Goal: Information Seeking & Learning: Learn about a topic

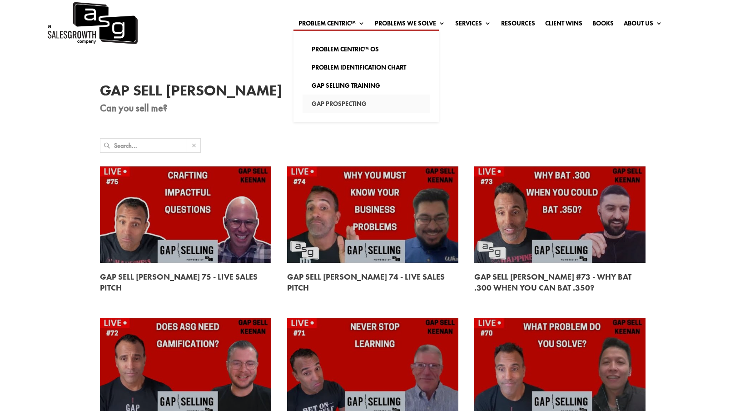
click at [318, 104] on link "Gap Prospecting" at bounding box center [365, 103] width 127 height 18
